Goal: Information Seeking & Learning: Understand process/instructions

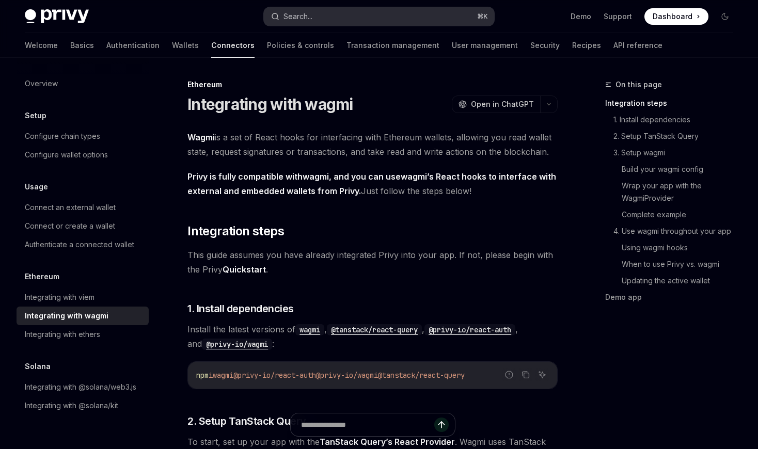
click at [329, 15] on button "Search... ⌘ K" at bounding box center [379, 16] width 231 height 19
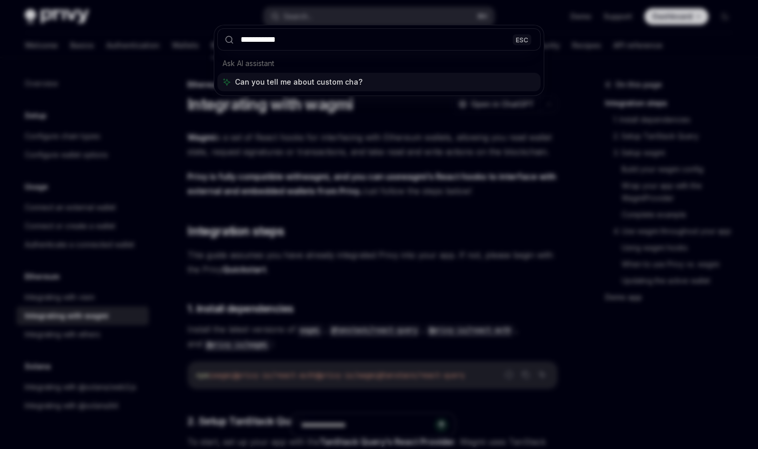
type input "**********"
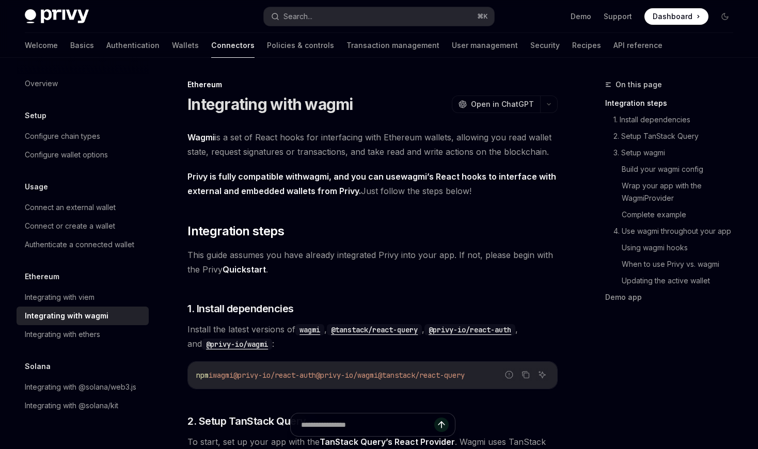
scroll to position [226, 0]
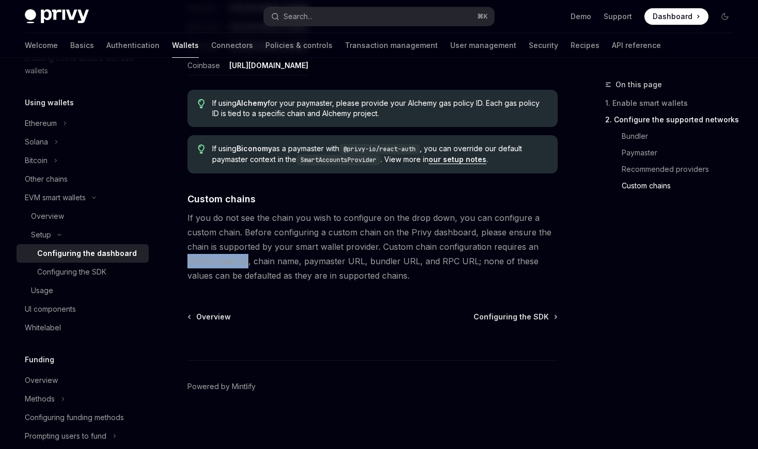
drag, startPoint x: 188, startPoint y: 261, endPoint x: 246, endPoint y: 260, distance: 58.9
click at [246, 260] on span "If you do not see the chain you wish to configure on the drop down, you can con…" at bounding box center [373, 247] width 370 height 72
copy span "EIP155 chain ID"
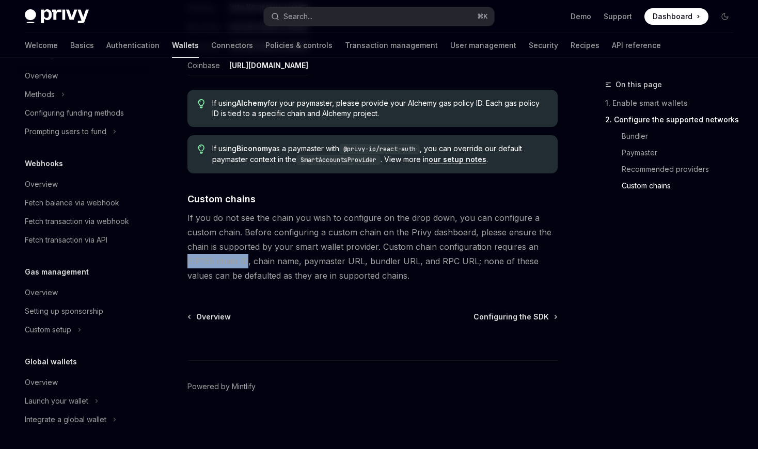
scroll to position [531, 0]
click at [54, 293] on div "Overview" at bounding box center [41, 292] width 33 height 12
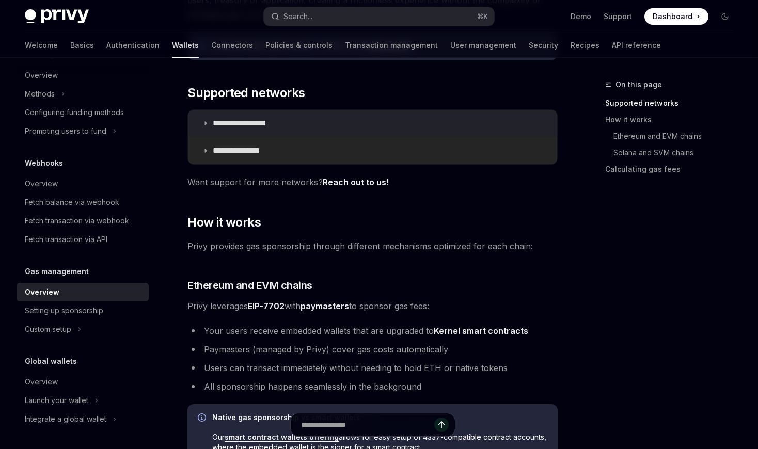
scroll to position [174, 0]
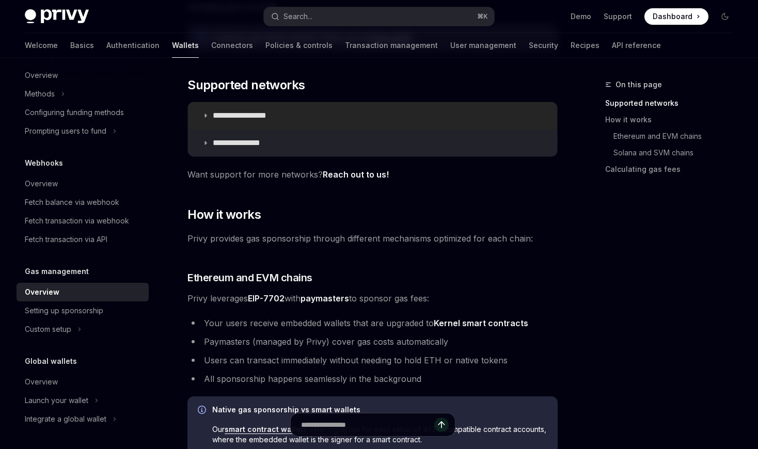
click at [229, 112] on p "**********" at bounding box center [251, 116] width 77 height 10
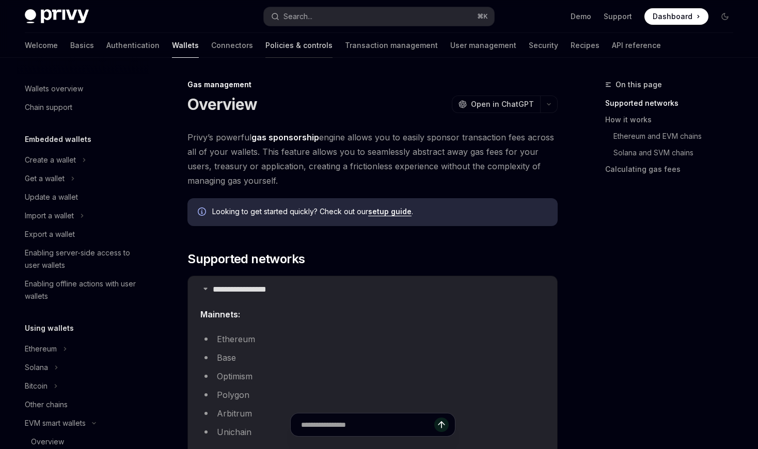
click at [266, 48] on link "Policies & controls" at bounding box center [299, 45] width 67 height 25
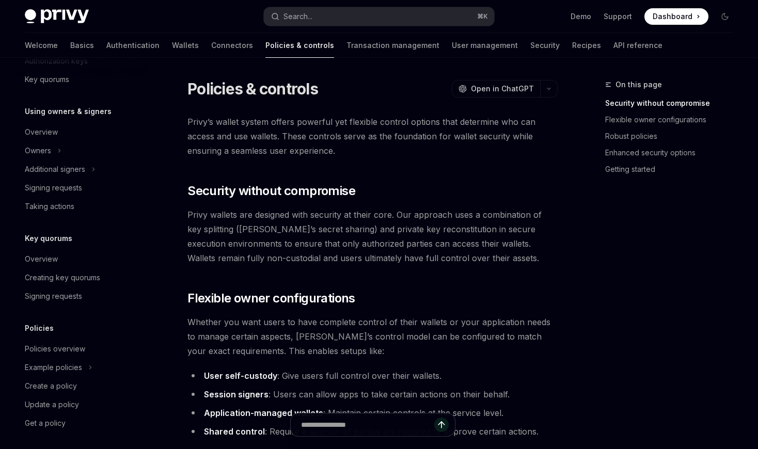
scroll to position [278, 0]
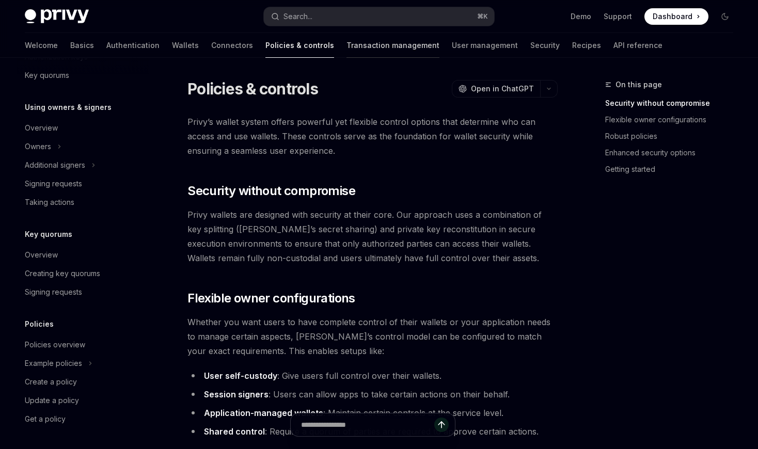
click at [347, 52] on link "Transaction management" at bounding box center [393, 45] width 93 height 25
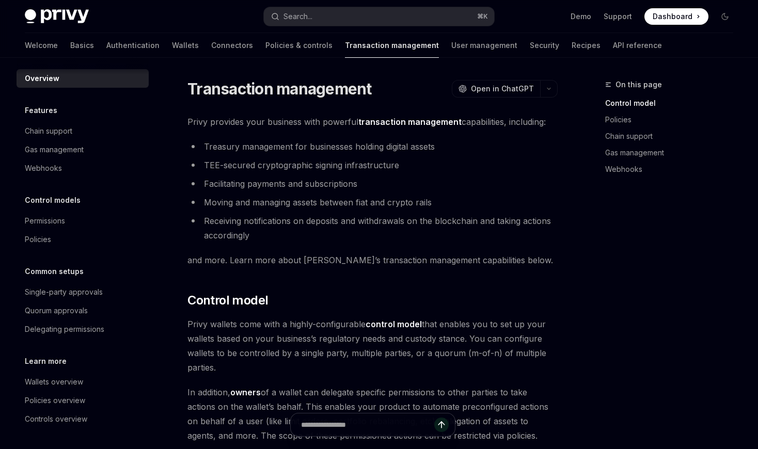
scroll to position [2, 0]
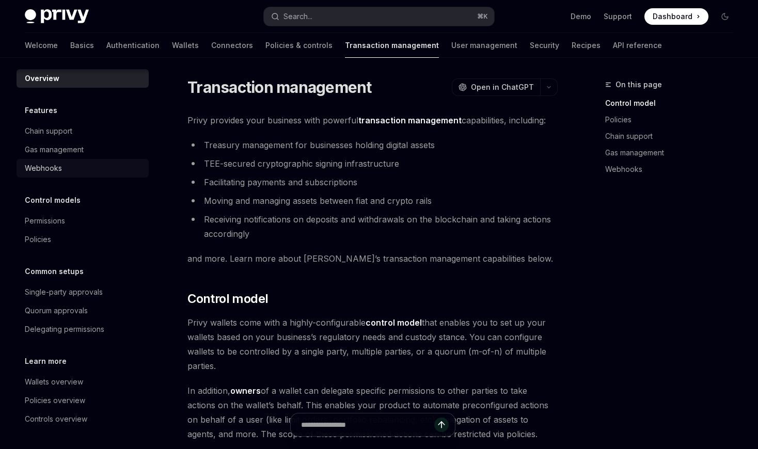
click at [54, 162] on div "Webhooks" at bounding box center [43, 168] width 37 height 12
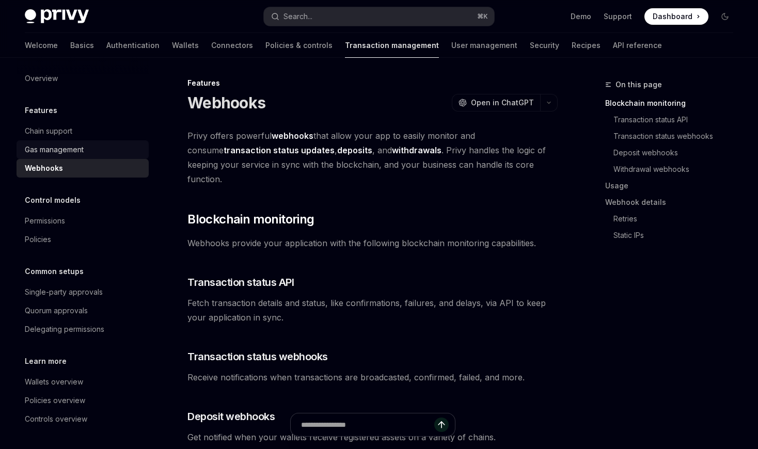
click at [54, 156] on div "Gas management" at bounding box center [54, 150] width 59 height 12
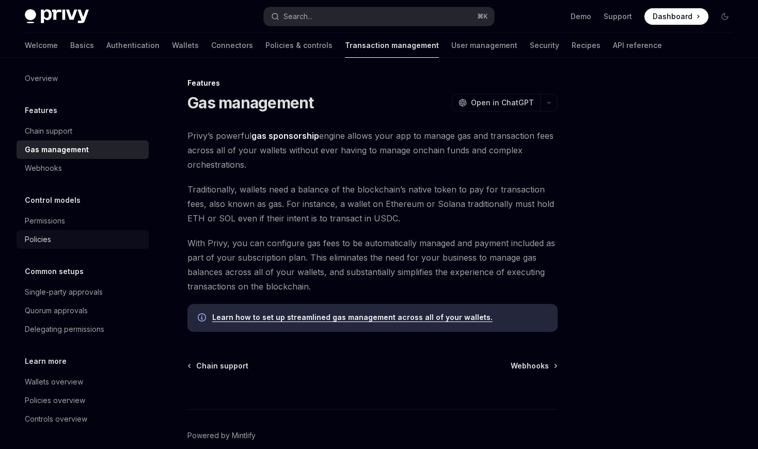
scroll to position [51, 0]
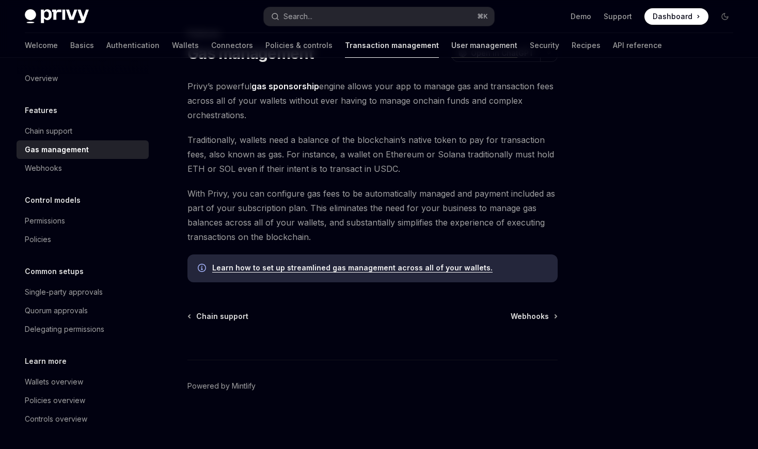
click at [452, 54] on link "User management" at bounding box center [485, 45] width 66 height 25
type textarea "*"
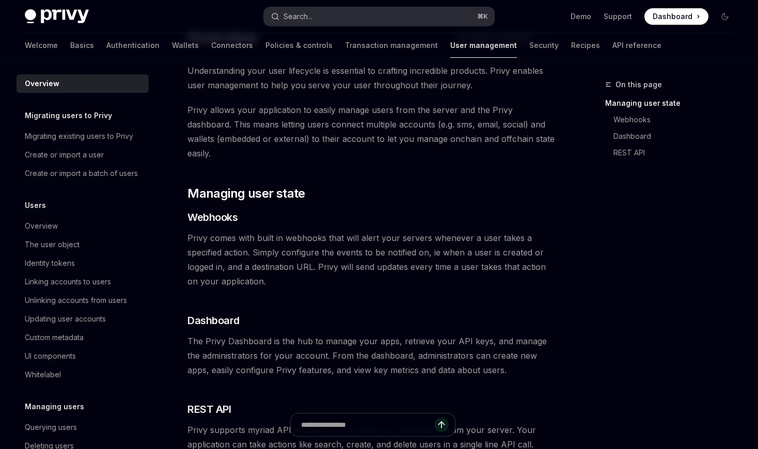
click at [324, 17] on button "Search... ⌘ K" at bounding box center [379, 16] width 231 height 19
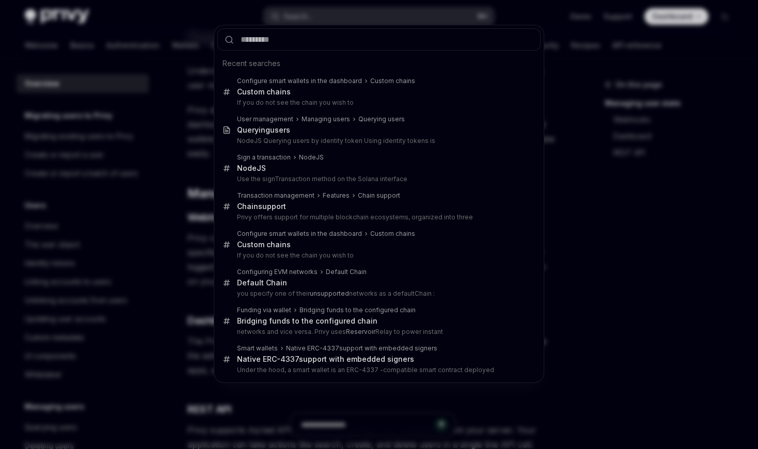
type input "*"
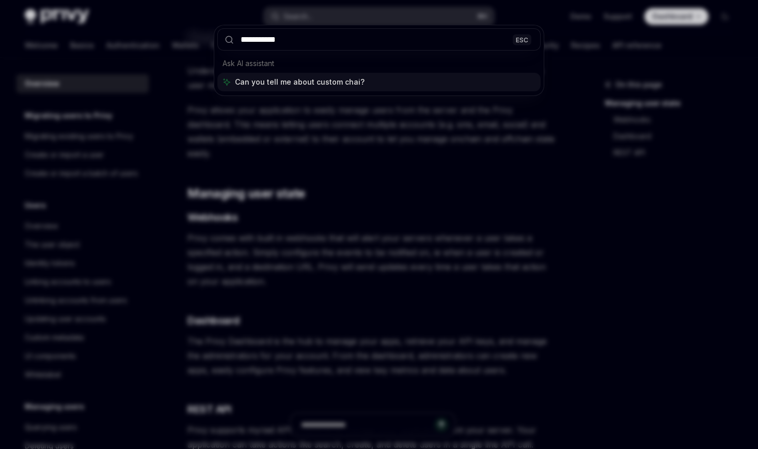
type input "**********"
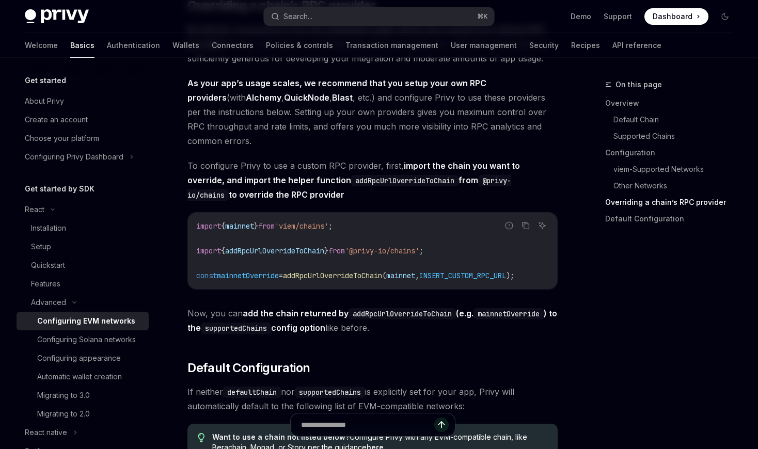
scroll to position [2275, 0]
click at [257, 255] on span "addRpcUrlOverrideToChain" at bounding box center [274, 250] width 99 height 9
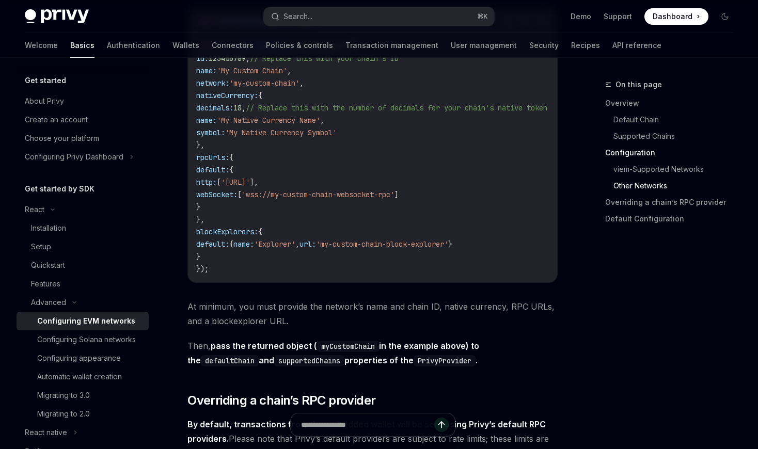
click at [257, 264] on code "import { defineChain } from 'viem' ; export const myCustomChain = defineChain (…" at bounding box center [384, 145] width 376 height 260
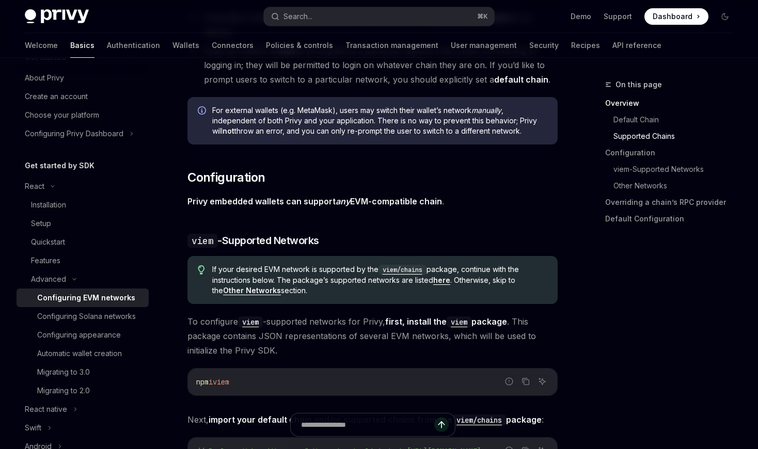
scroll to position [8, 0]
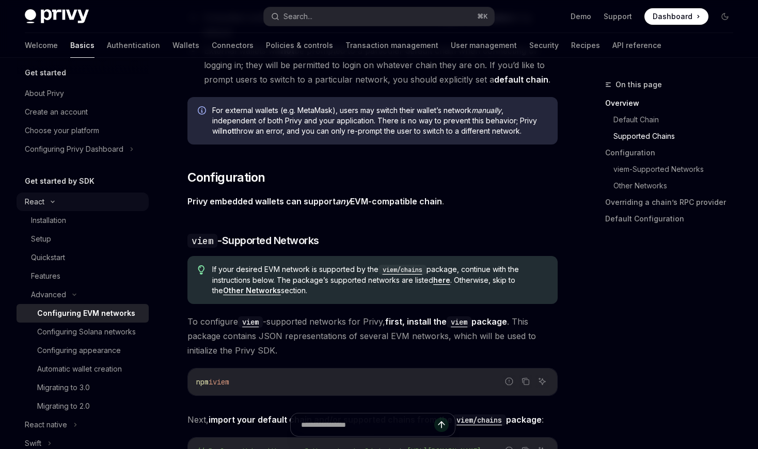
click at [49, 200] on icon at bounding box center [52, 202] width 12 height 4
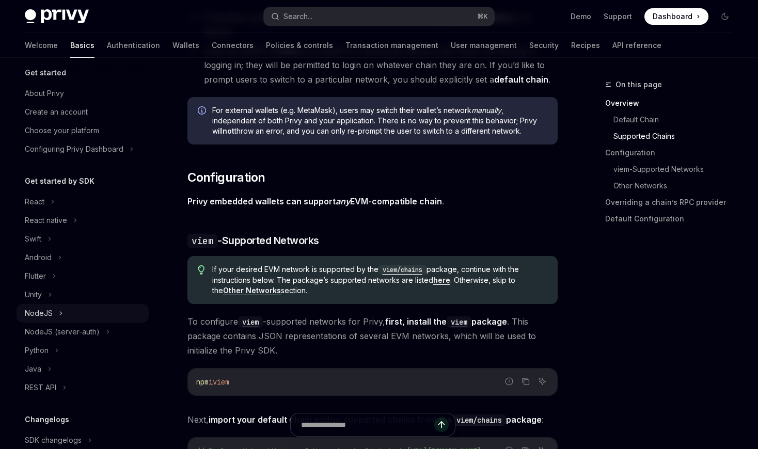
click at [49, 315] on div "NodeJS" at bounding box center [39, 313] width 28 height 12
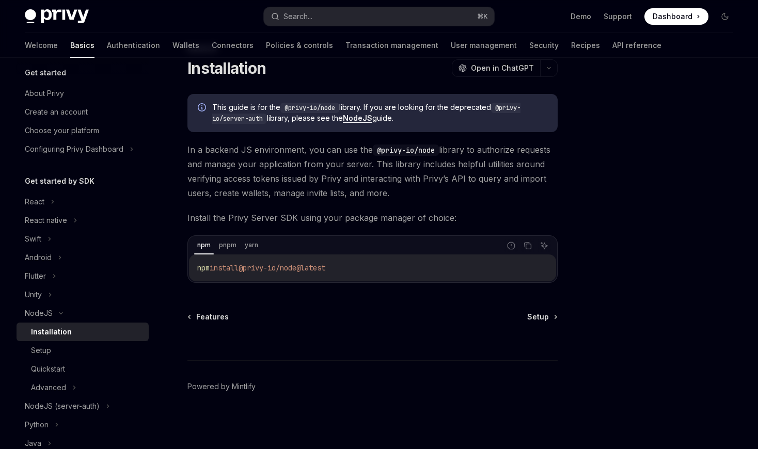
click at [544, 324] on div at bounding box center [373, 341] width 370 height 38
click at [539, 315] on span "Setup" at bounding box center [538, 317] width 22 height 10
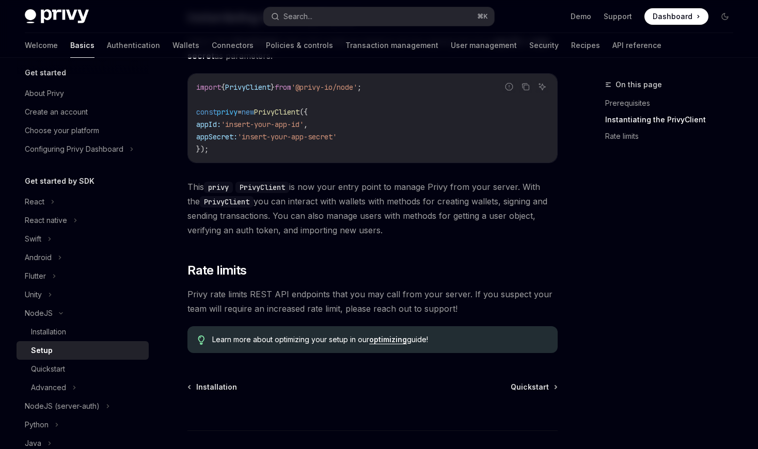
scroll to position [342, 0]
click at [541, 388] on span "Quickstart" at bounding box center [530, 387] width 38 height 10
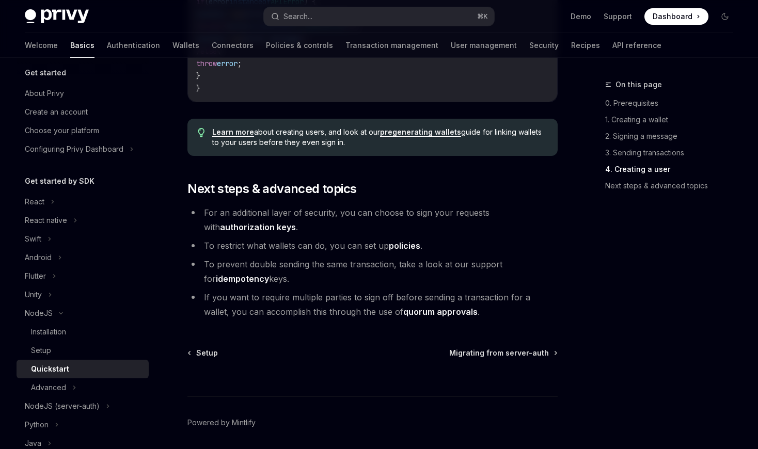
scroll to position [2138, 0]
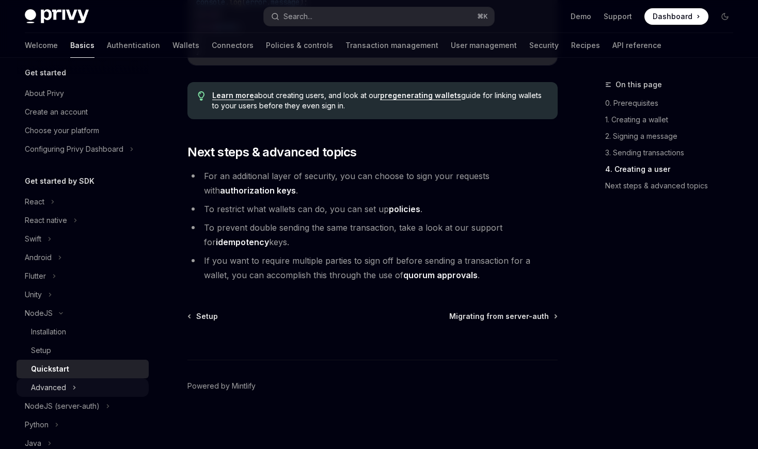
click at [68, 387] on div "Advanced" at bounding box center [83, 388] width 132 height 19
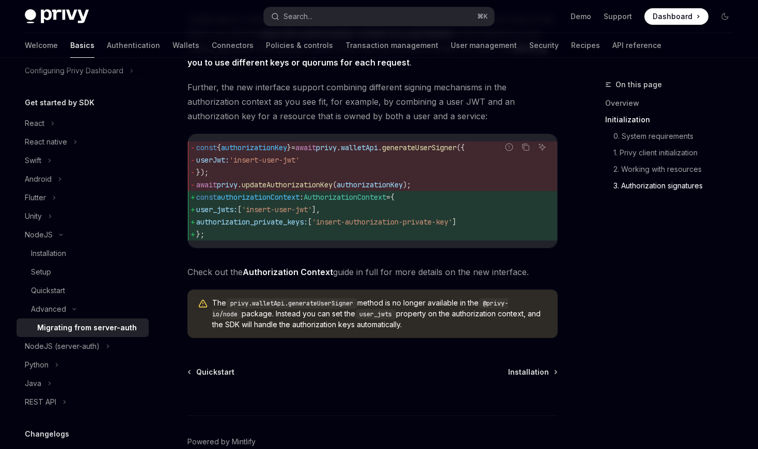
scroll to position [1308, 0]
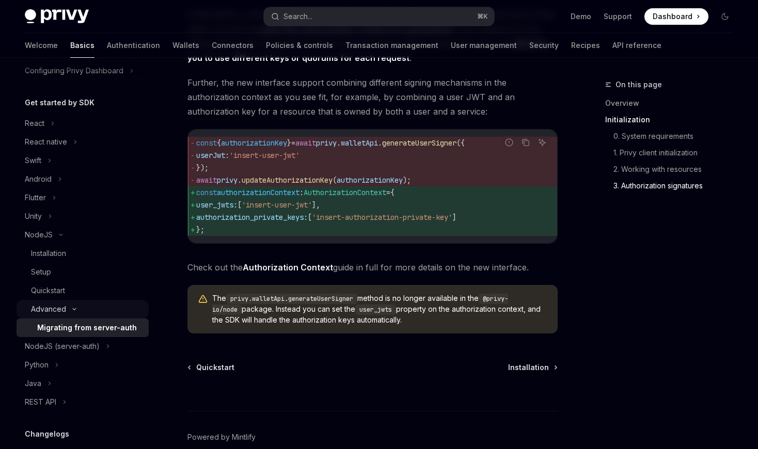
click at [60, 307] on div "Advanced" at bounding box center [48, 309] width 35 height 12
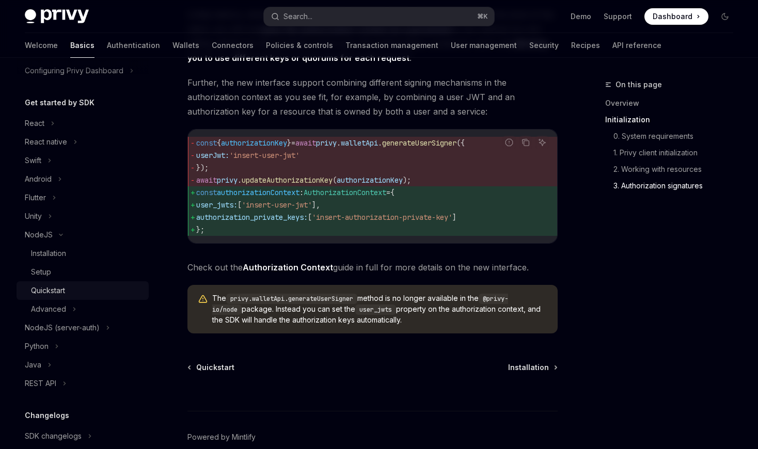
click at [54, 291] on div "Quickstart" at bounding box center [48, 291] width 34 height 12
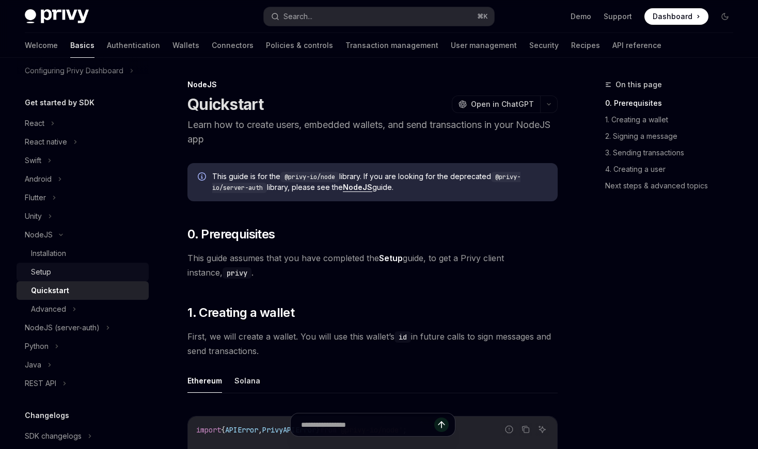
click at [50, 274] on div "Setup" at bounding box center [41, 272] width 20 height 12
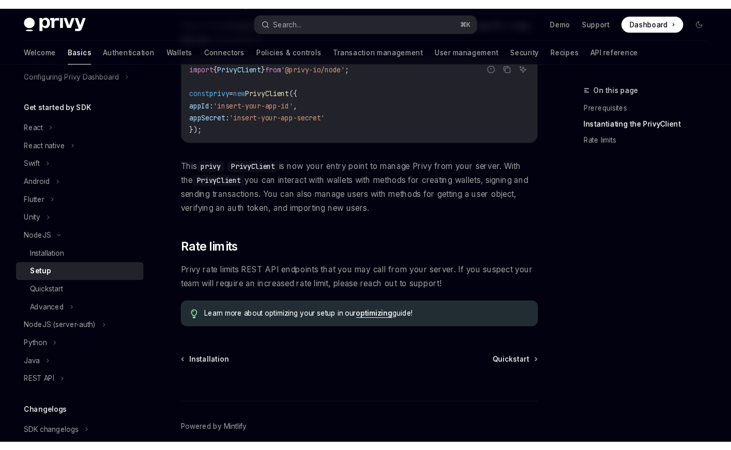
scroll to position [368, 0]
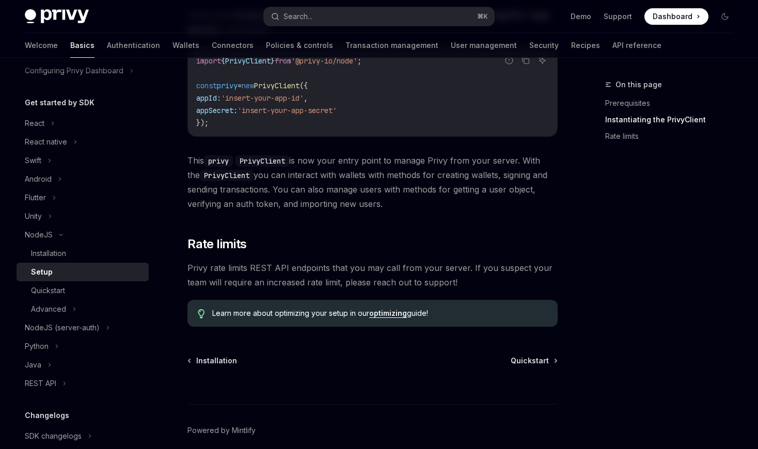
type textarea "*"
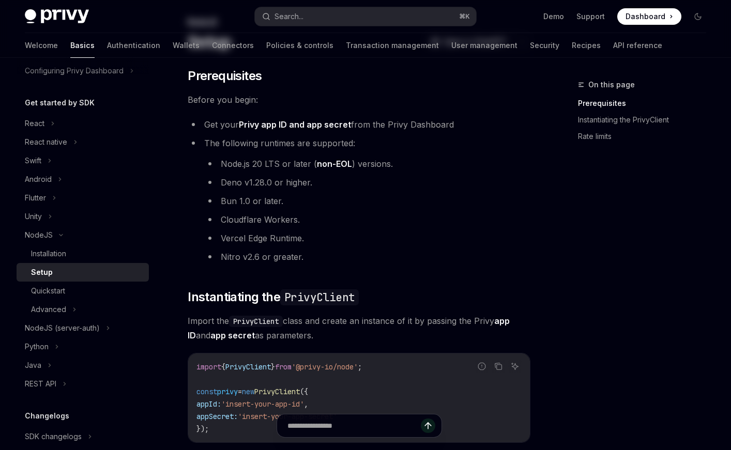
scroll to position [0, 0]
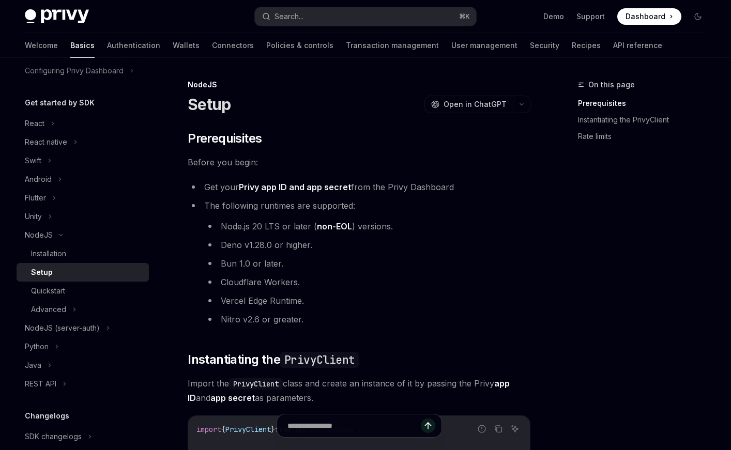
click at [353, 152] on div "​ Prerequisites Before you begin: Get your Privy app ID and app secret from the…" at bounding box center [359, 412] width 343 height 565
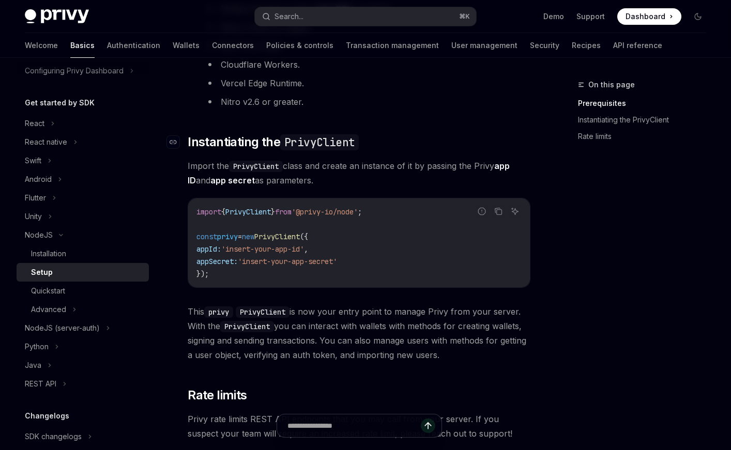
scroll to position [412, 0]
